Goal: Navigation & Orientation: Find specific page/section

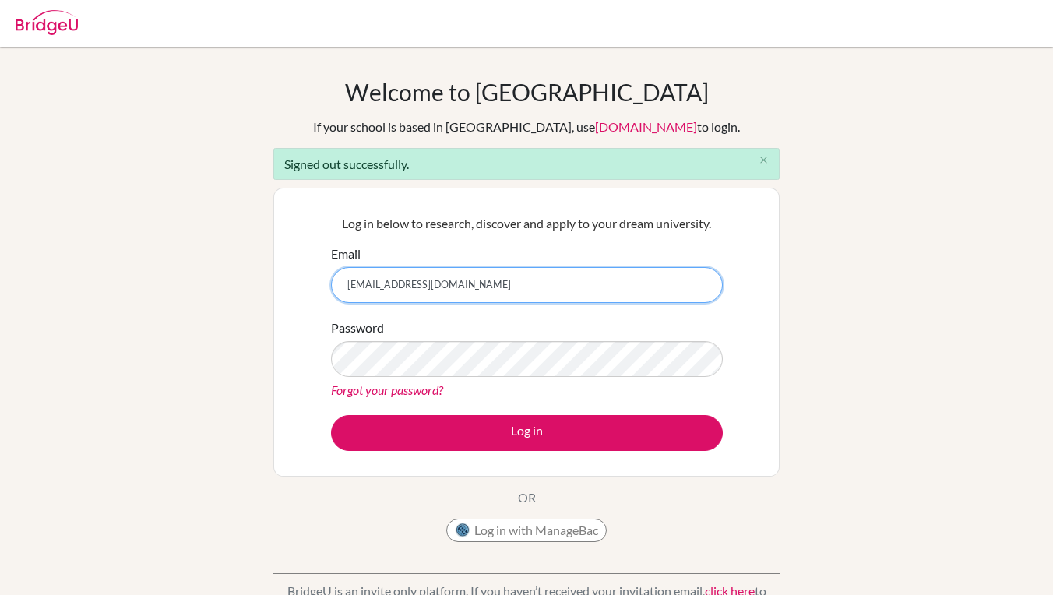
type input "ulugbek.yuldashov@empathy.edu.mn"
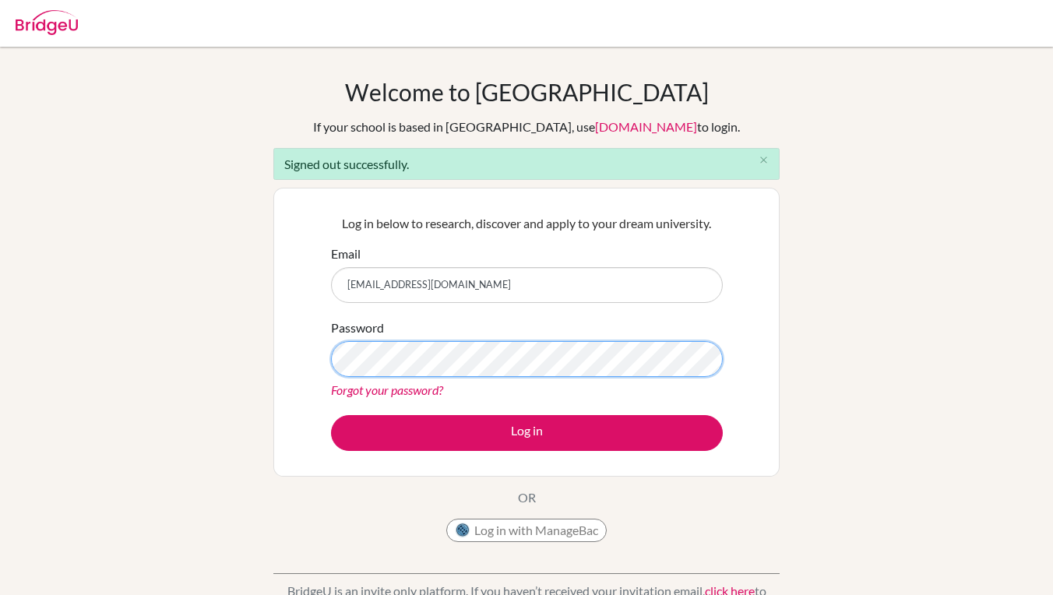
click at [527, 432] on button "Log in" at bounding box center [527, 433] width 392 height 36
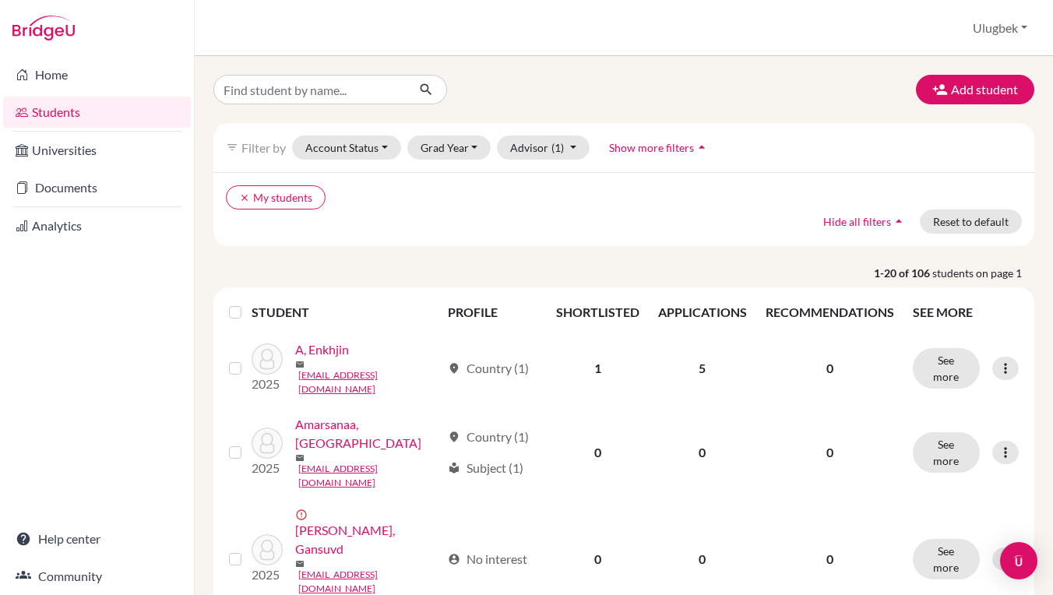
click at [438, 41] on div "Students overview Ulugbek Profile School Settings Log out" at bounding box center [624, 28] width 858 height 56
click at [60, 86] on link "Home" at bounding box center [97, 74] width 188 height 31
click at [113, 76] on link "Home" at bounding box center [97, 74] width 188 height 31
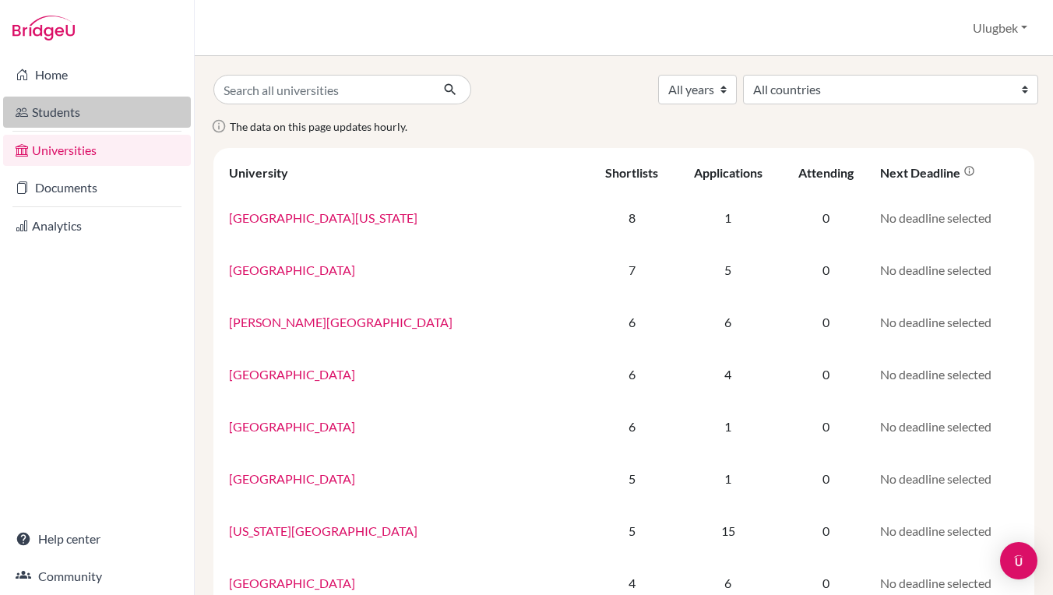
click at [116, 121] on link "Students" at bounding box center [97, 112] width 188 height 31
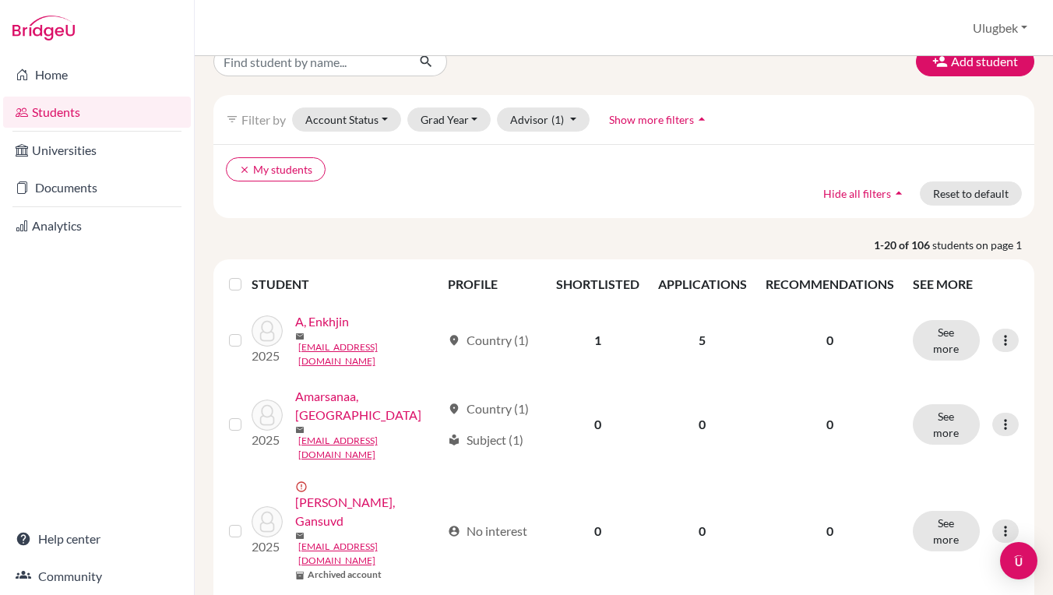
scroll to position [36, 0]
